Goal: Transaction & Acquisition: Purchase product/service

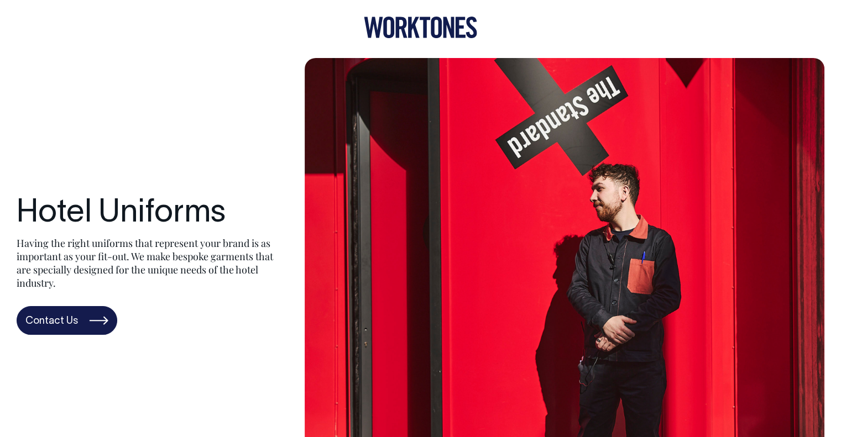
click at [392, 23] on icon at bounding box center [388, 28] width 11 height 22
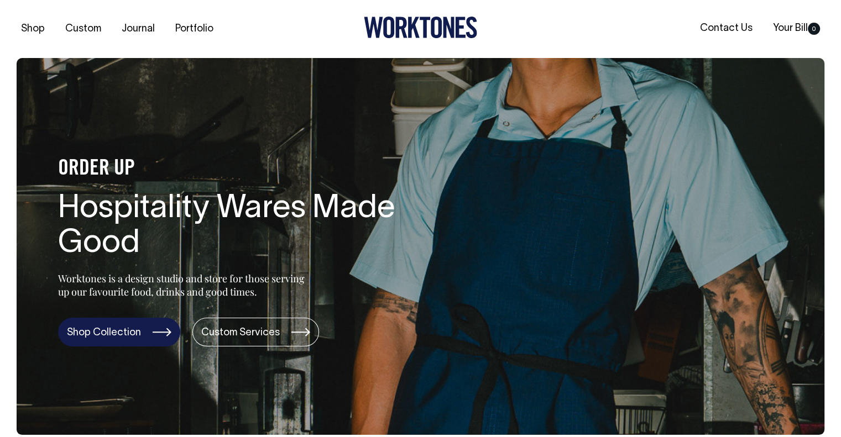
click at [119, 335] on link "Shop Collection" at bounding box center [119, 332] width 122 height 29
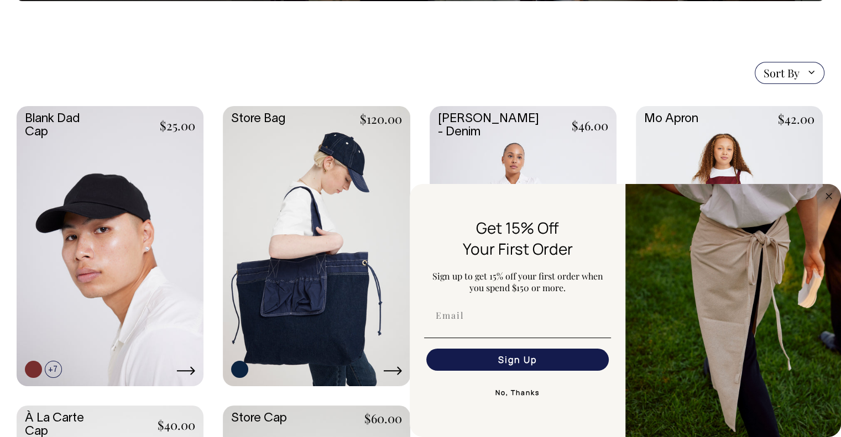
scroll to position [221, 0]
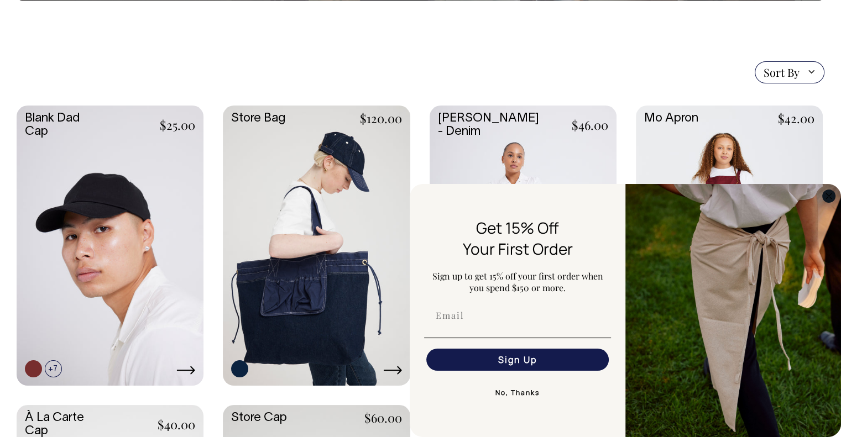
click at [827, 195] on icon "Close dialog" at bounding box center [829, 196] width 6 height 6
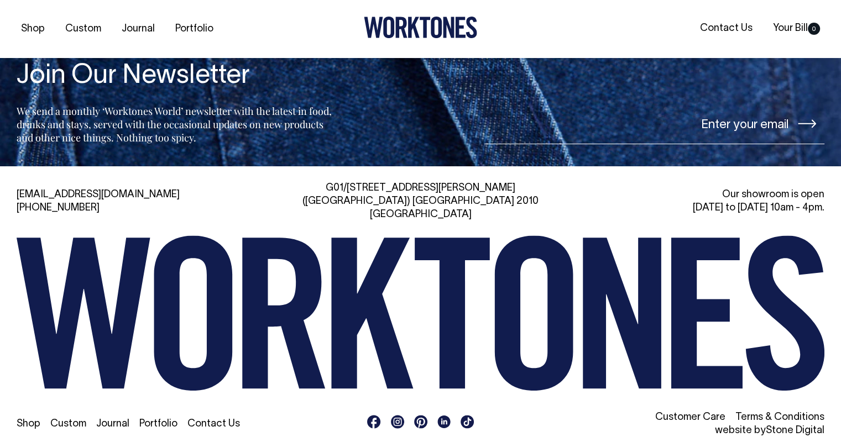
scroll to position [2521, 0]
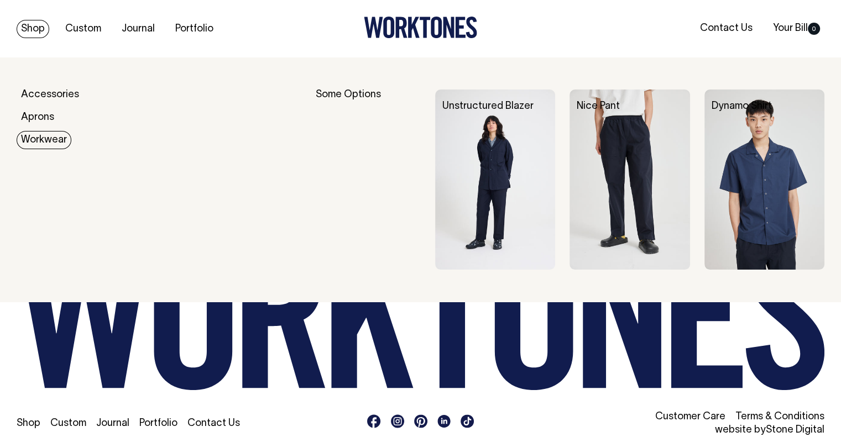
click at [51, 143] on link "Workwear" at bounding box center [44, 140] width 55 height 18
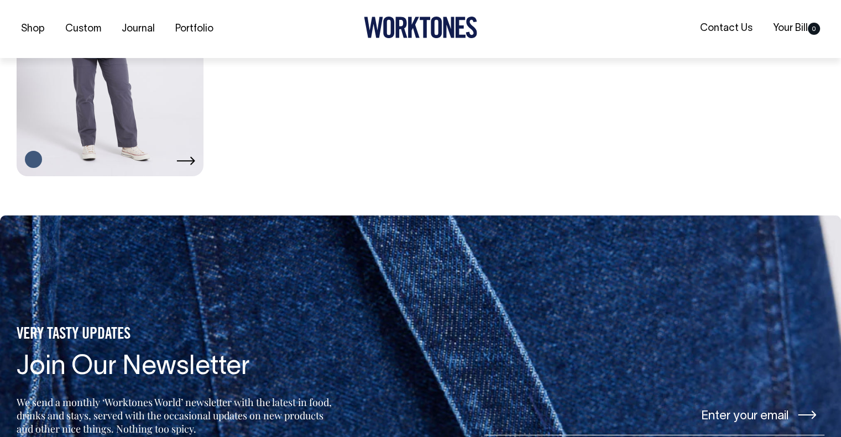
scroll to position [774, 0]
